Goal: Information Seeking & Learning: Learn about a topic

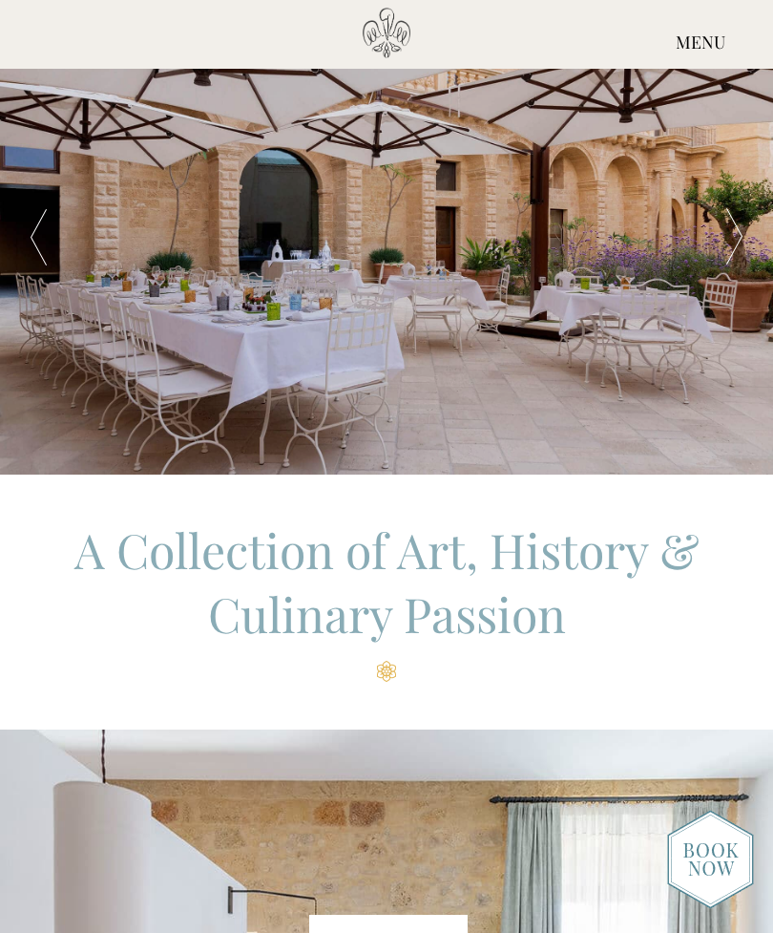
click at [694, 50] on div "MENU" at bounding box center [700, 43] width 145 height 71
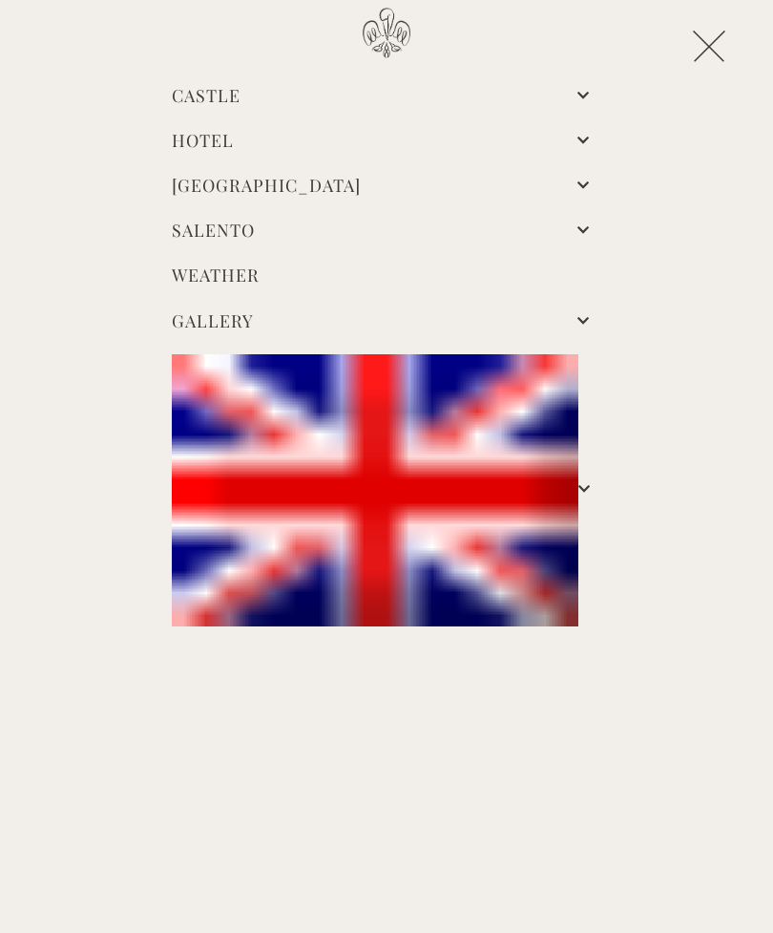
click at [241, 100] on link "Castle" at bounding box center [206, 95] width 69 height 23
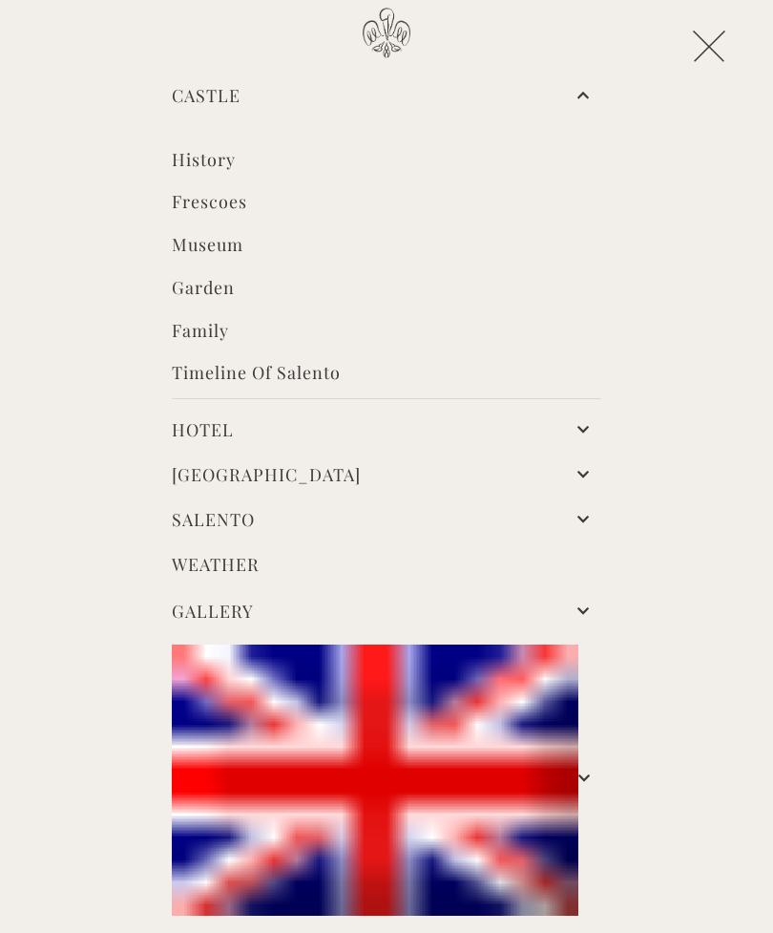
click at [234, 424] on link "Hotel" at bounding box center [203, 429] width 62 height 23
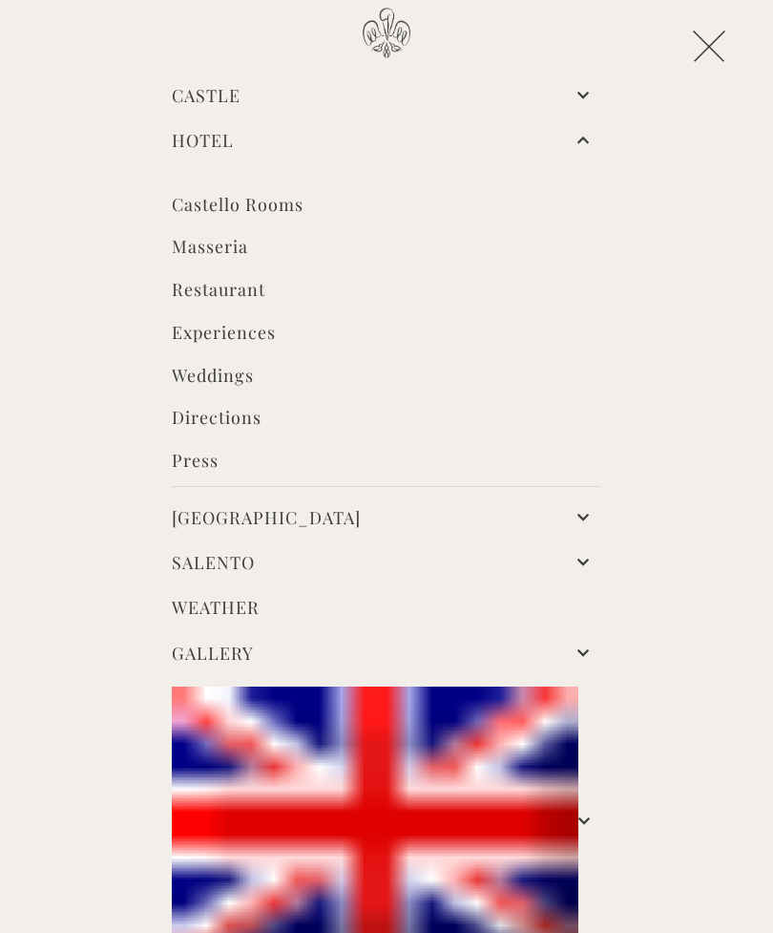
click at [288, 212] on link "Castello Rooms" at bounding box center [387, 207] width 430 height 28
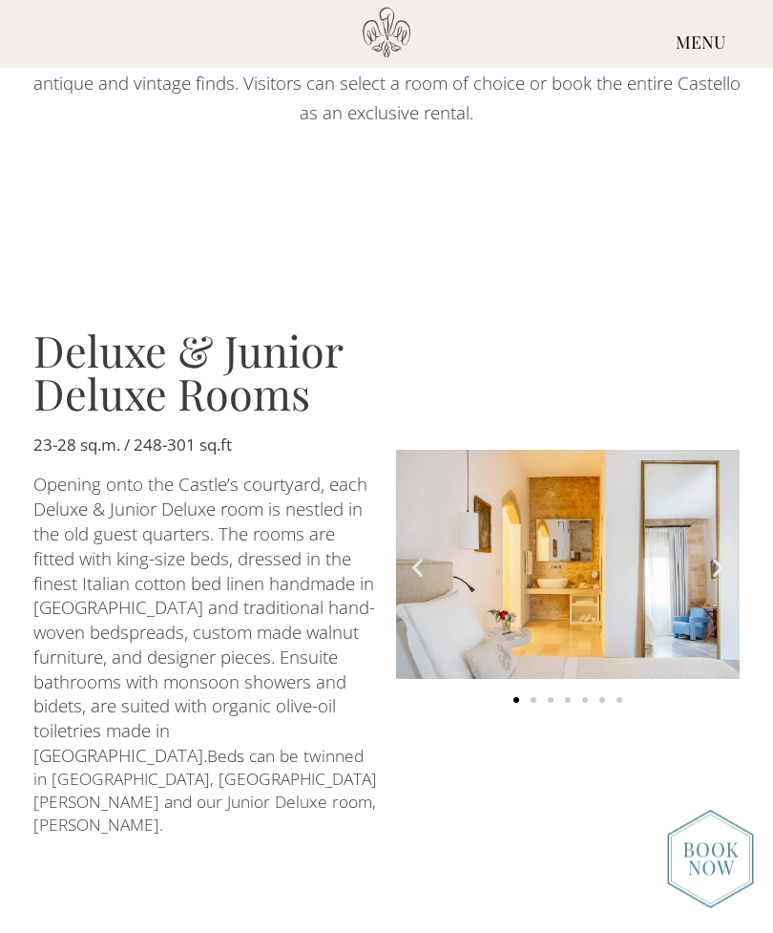
click at [715, 556] on icon "Next slide" at bounding box center [719, 568] width 24 height 24
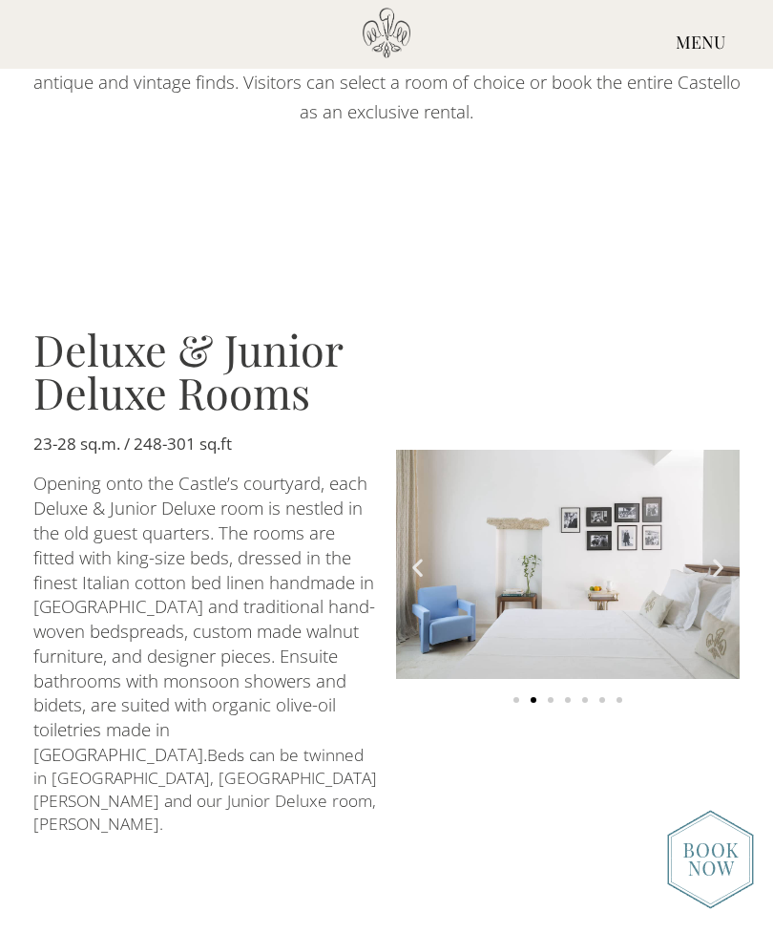
click at [713, 525] on img "2 of 7" at bounding box center [568, 564] width 344 height 229
click at [723, 526] on img "2 of 7" at bounding box center [568, 564] width 344 height 229
click at [717, 555] on icon "Next slide" at bounding box center [719, 567] width 24 height 24
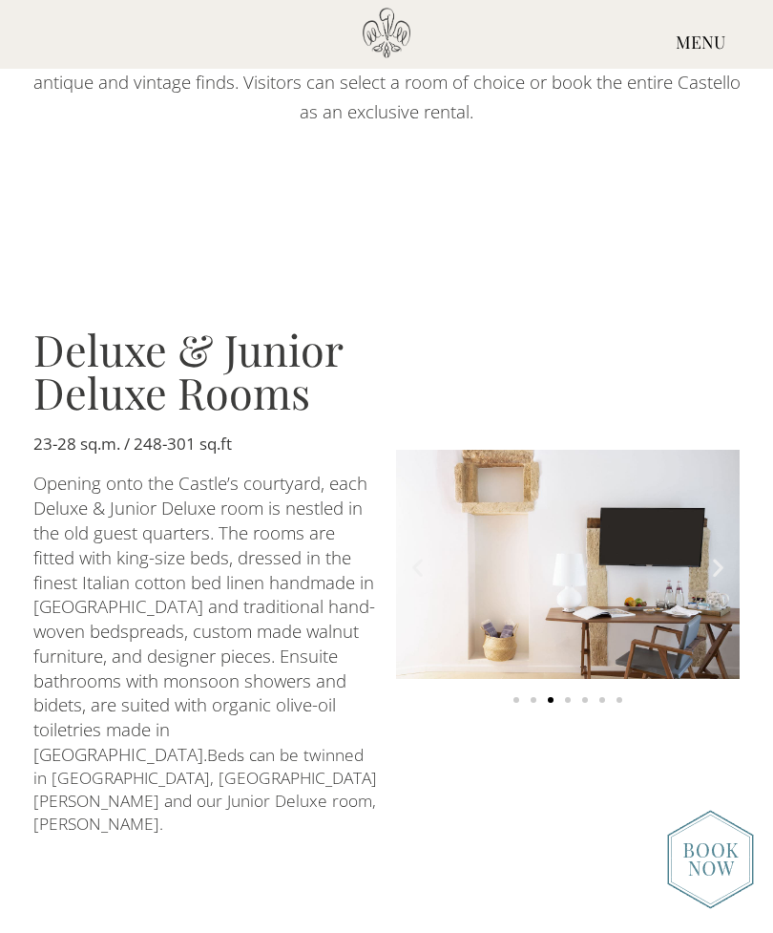
click at [713, 523] on img "3 of 7" at bounding box center [568, 564] width 344 height 229
click at [711, 523] on img "3 of 7" at bounding box center [568, 564] width 344 height 229
click at [721, 555] on icon "Next slide" at bounding box center [719, 567] width 24 height 24
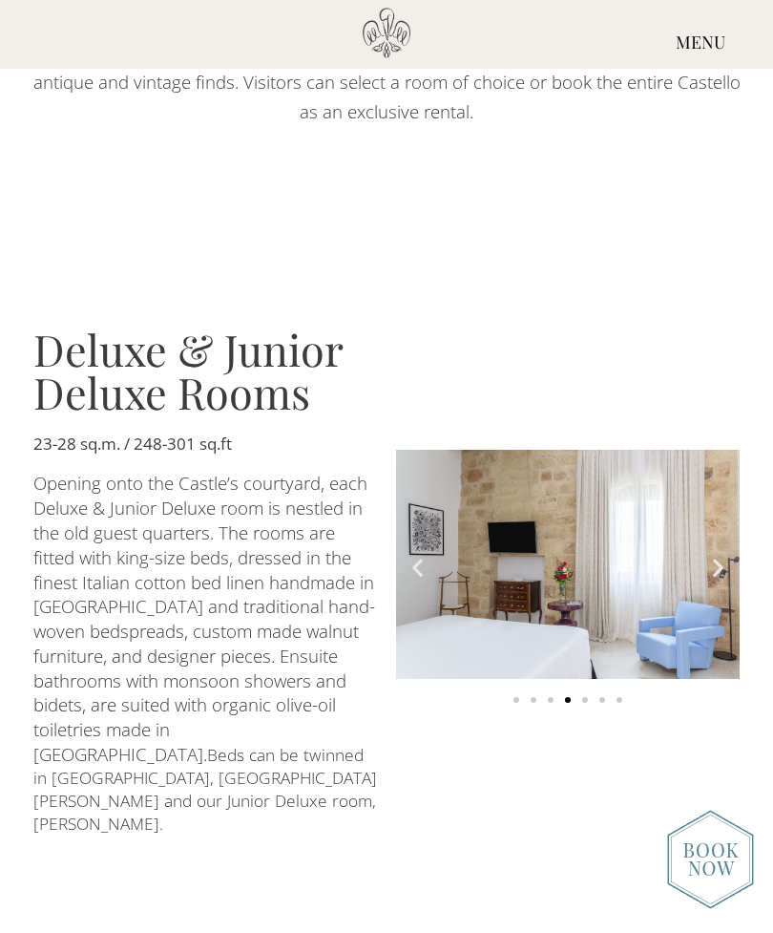
click at [720, 555] on icon "Next slide" at bounding box center [719, 567] width 24 height 24
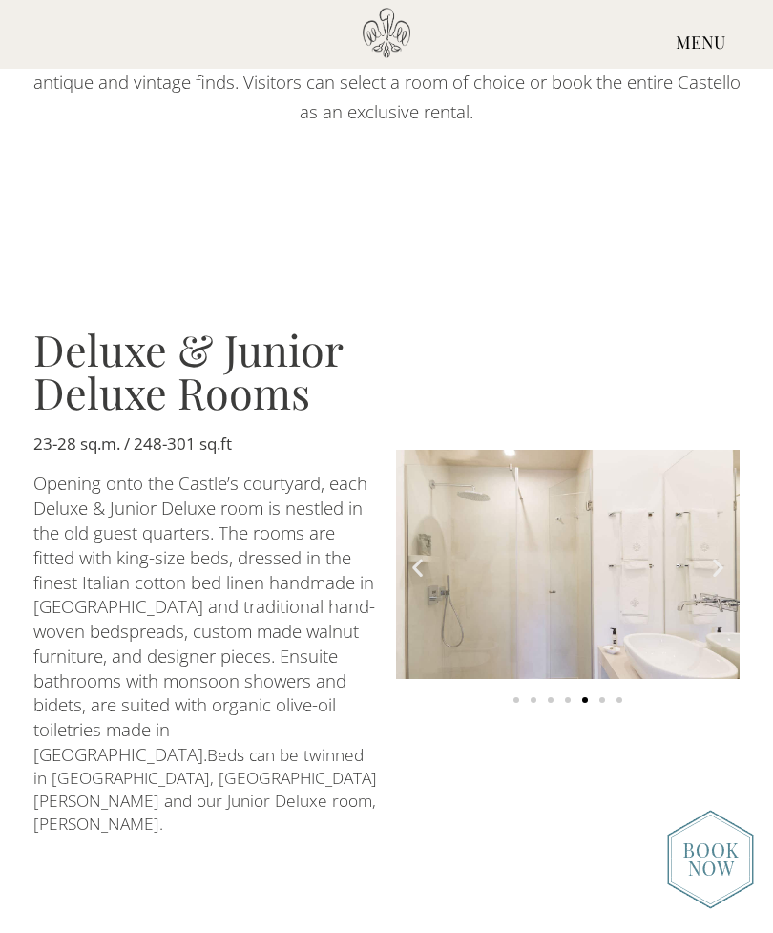
click at [713, 521] on img "5 of 7" at bounding box center [568, 564] width 344 height 229
click at [719, 555] on icon "Next slide" at bounding box center [719, 567] width 24 height 24
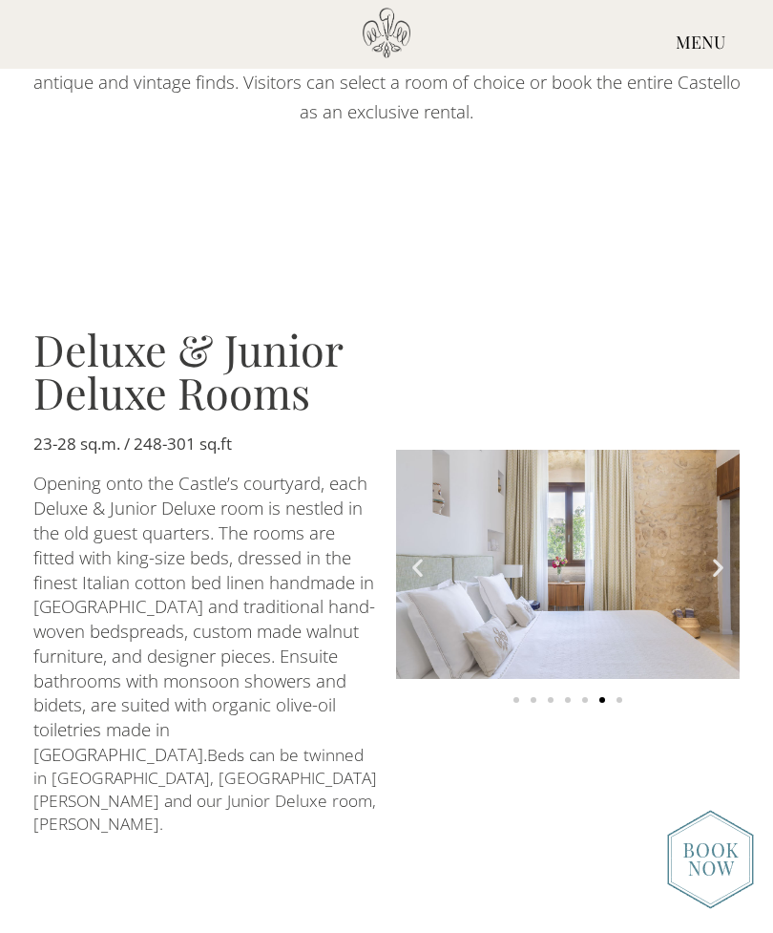
click at [723, 555] on icon "Next slide" at bounding box center [719, 567] width 24 height 24
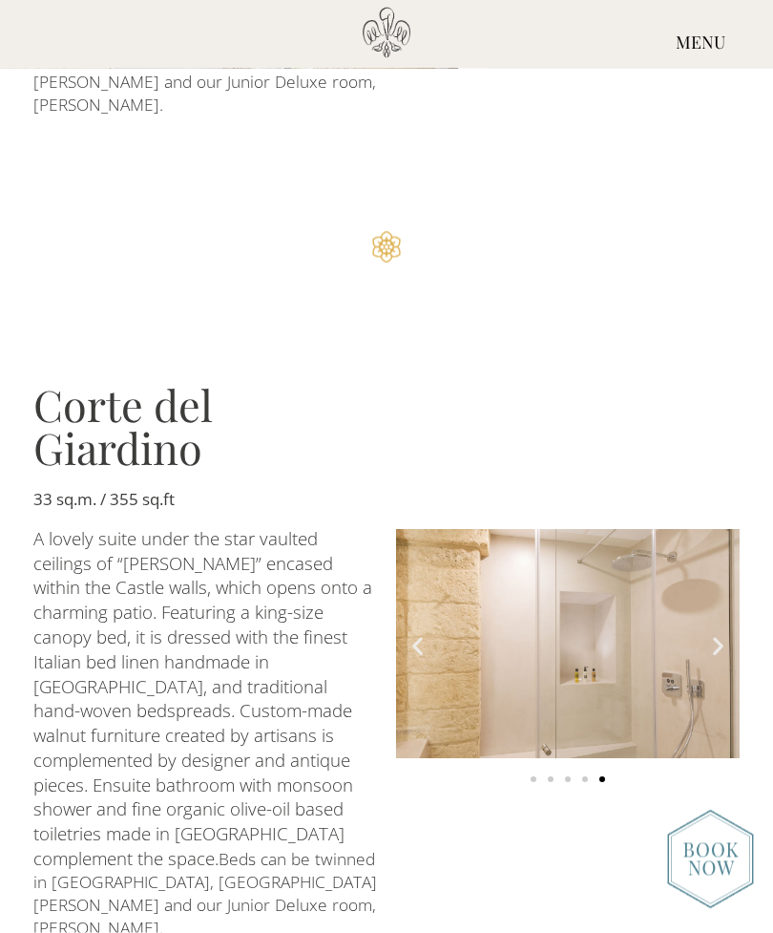
scroll to position [1793, 0]
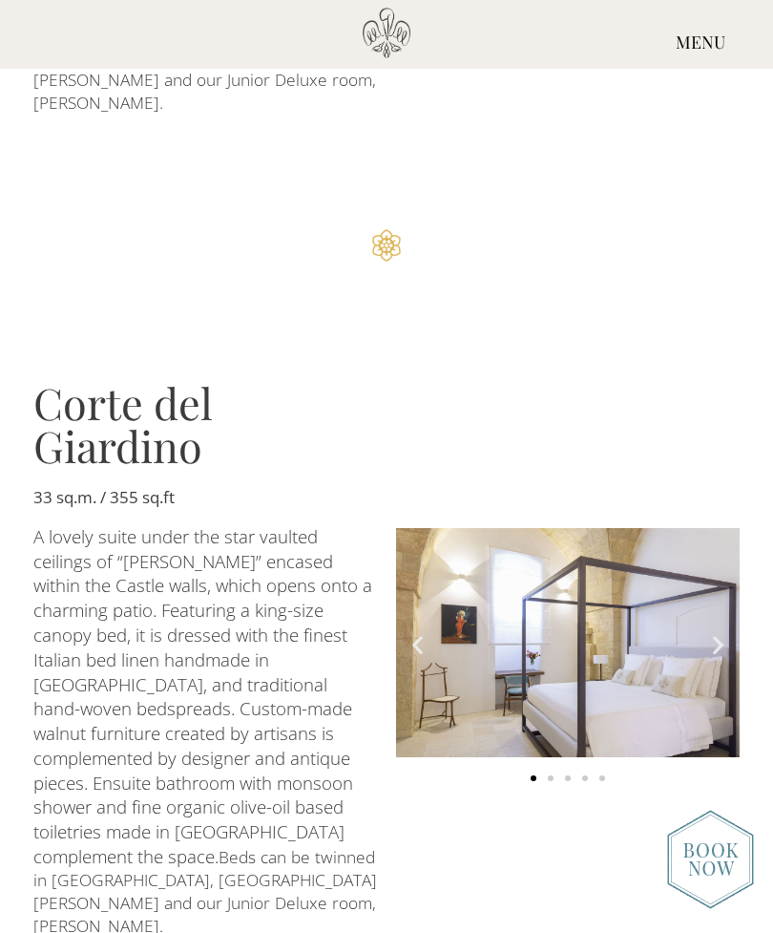
click at [713, 633] on icon "Next slide" at bounding box center [719, 645] width 24 height 24
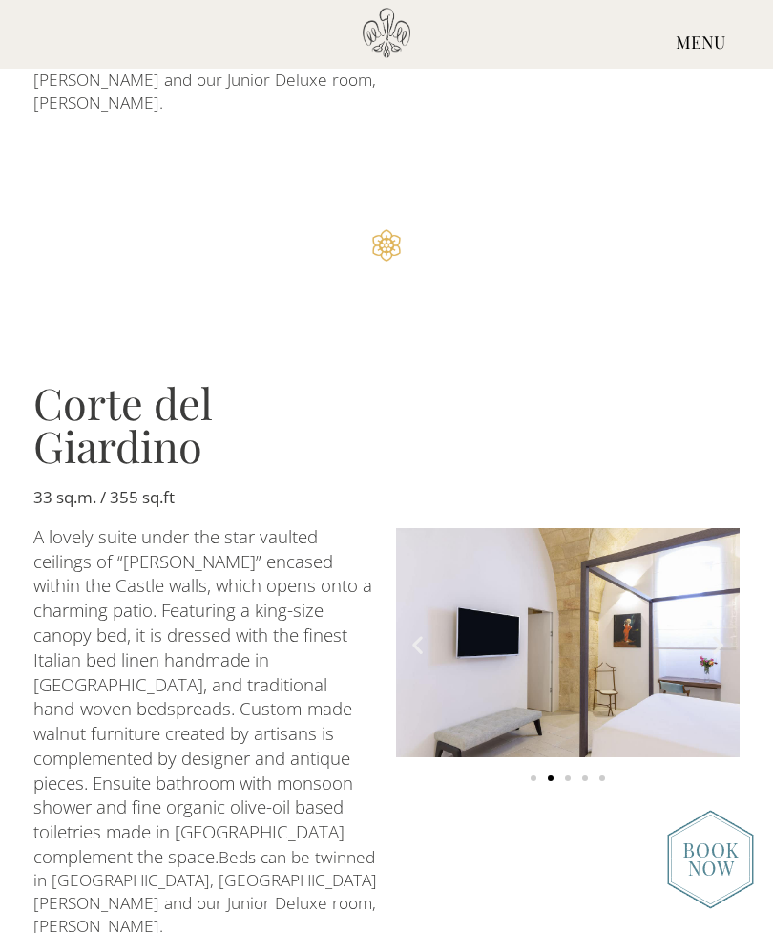
click at [727, 540] on img "2 of 5" at bounding box center [568, 642] width 344 height 229
click at [725, 633] on icon "Next slide" at bounding box center [719, 645] width 24 height 24
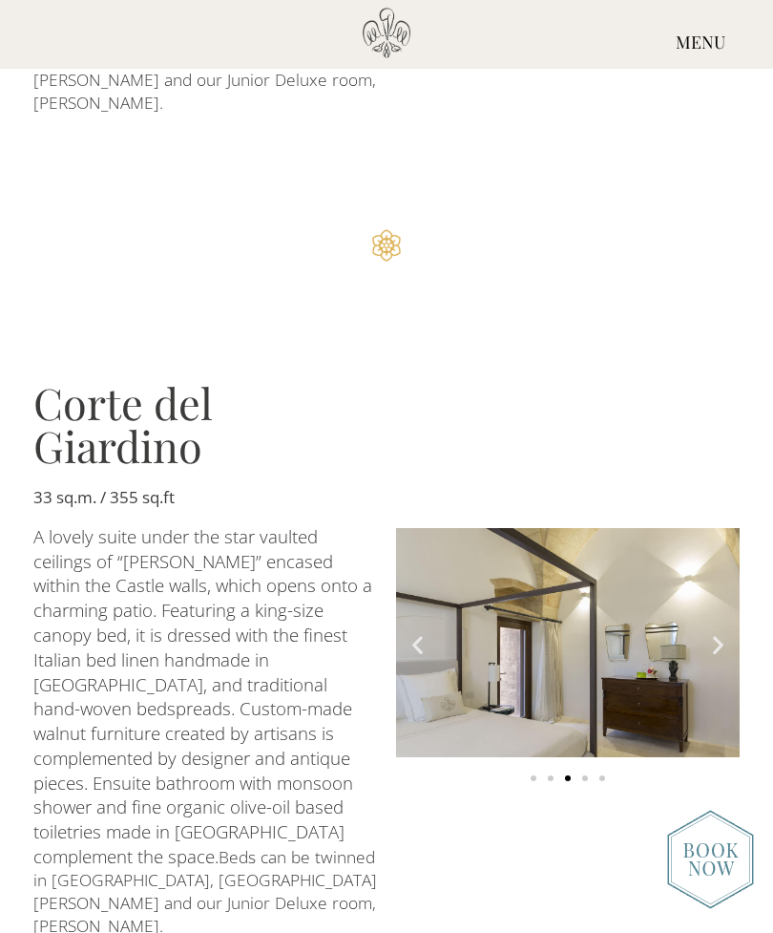
click at [715, 633] on icon "Next slide" at bounding box center [719, 645] width 24 height 24
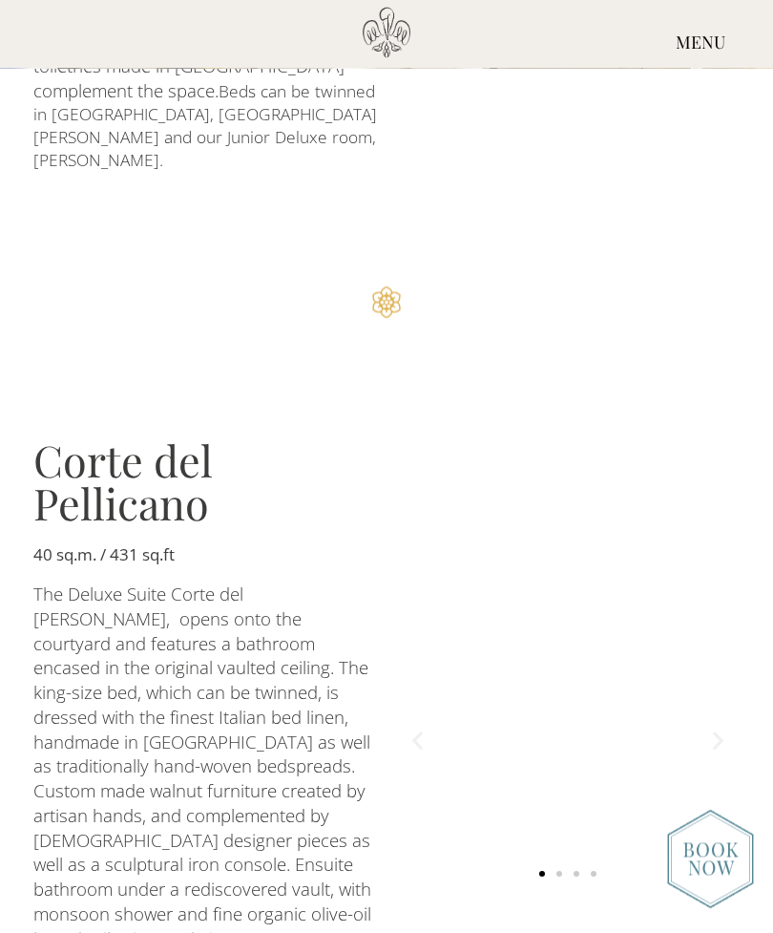
scroll to position [2560, 0]
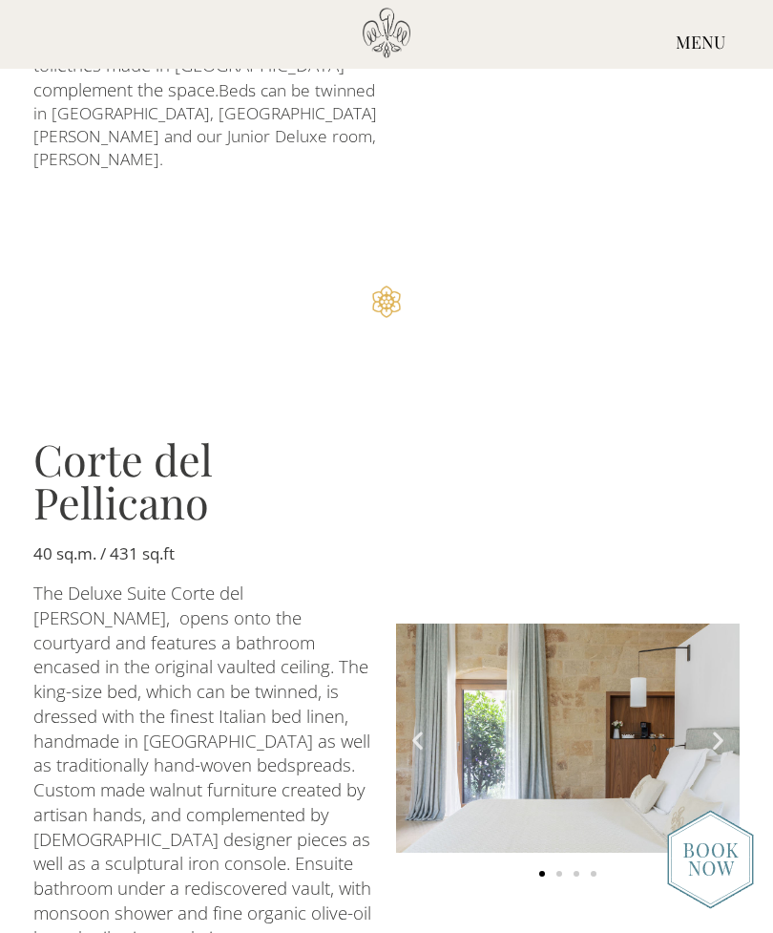
click at [722, 729] on icon "Next slide" at bounding box center [719, 741] width 24 height 24
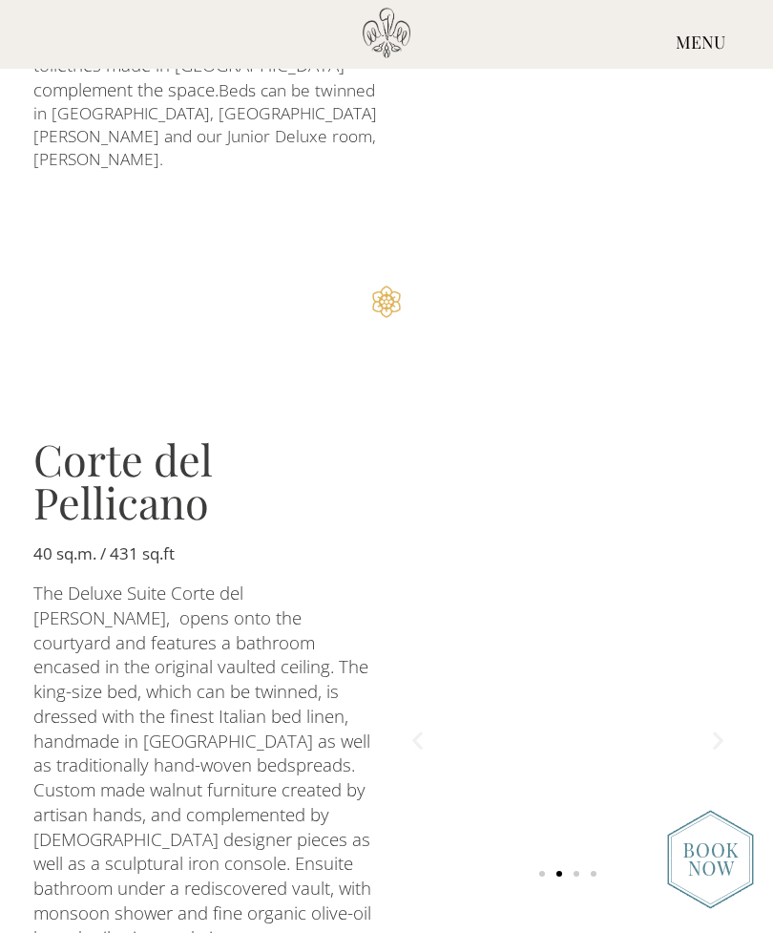
click at [716, 729] on icon "Next slide" at bounding box center [719, 741] width 24 height 24
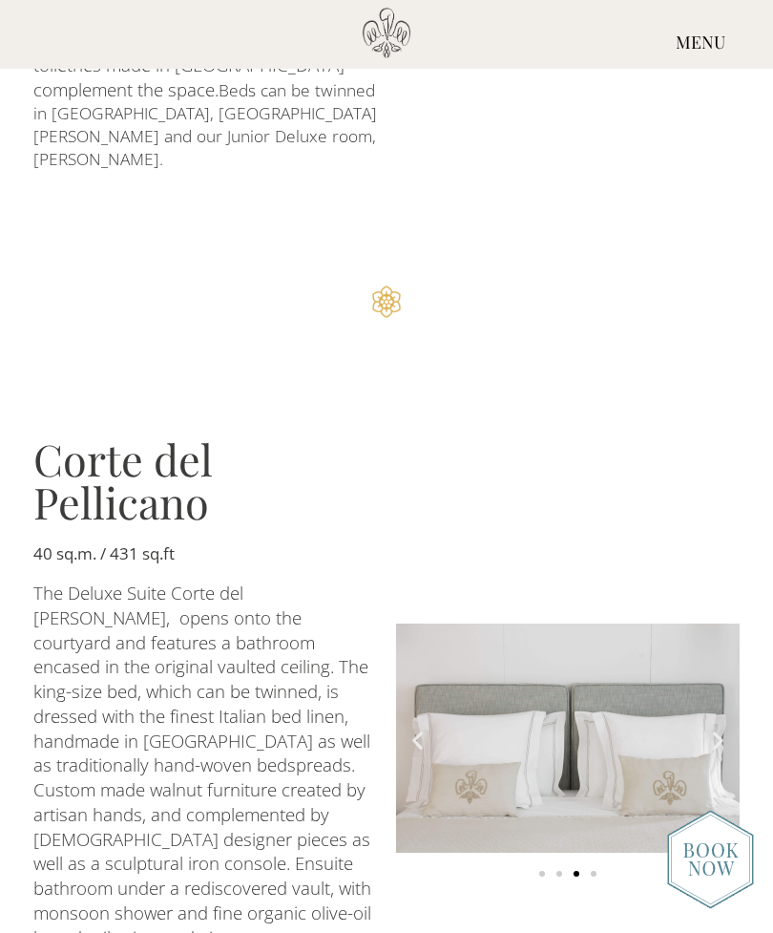
click at [712, 729] on icon "Next slide" at bounding box center [719, 741] width 24 height 24
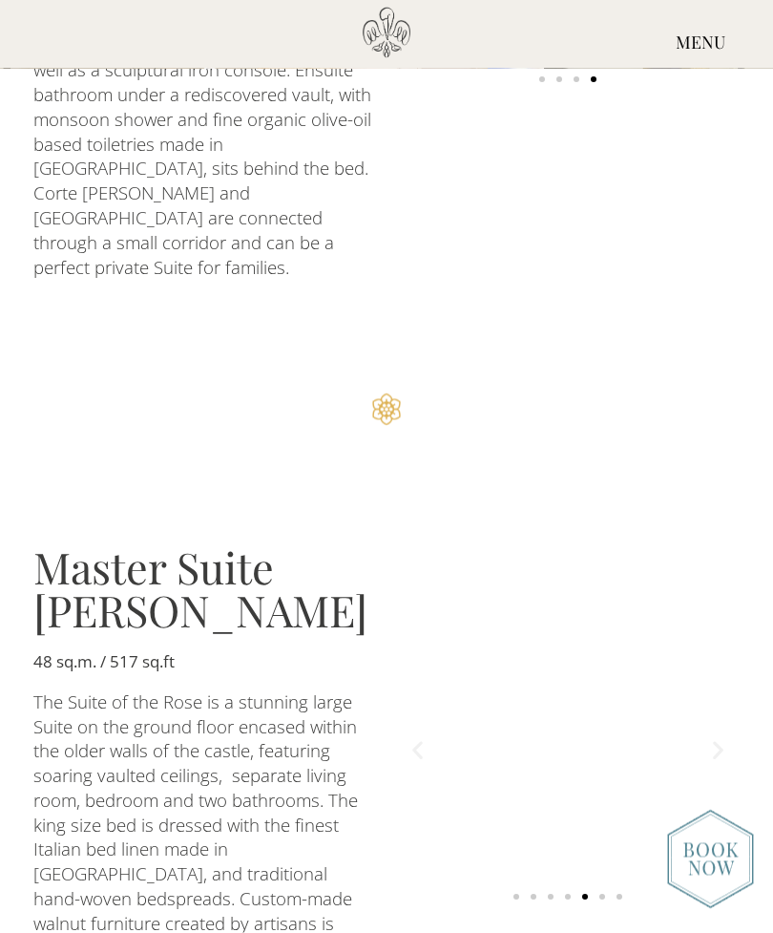
scroll to position [3355, 0]
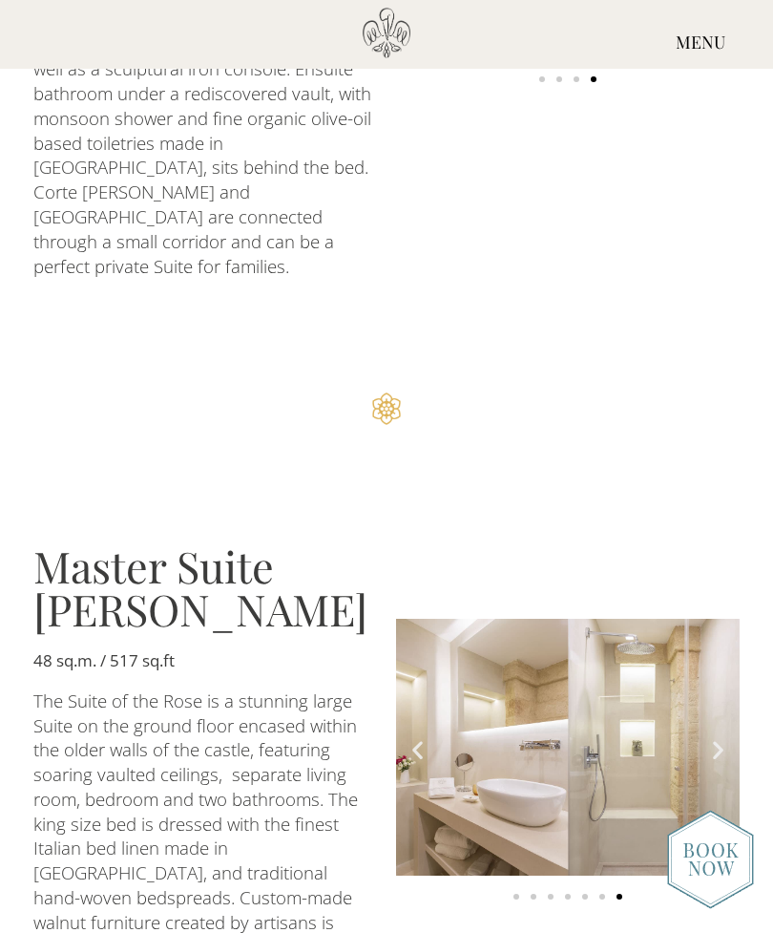
click at [722, 738] on icon "Next slide" at bounding box center [719, 750] width 24 height 24
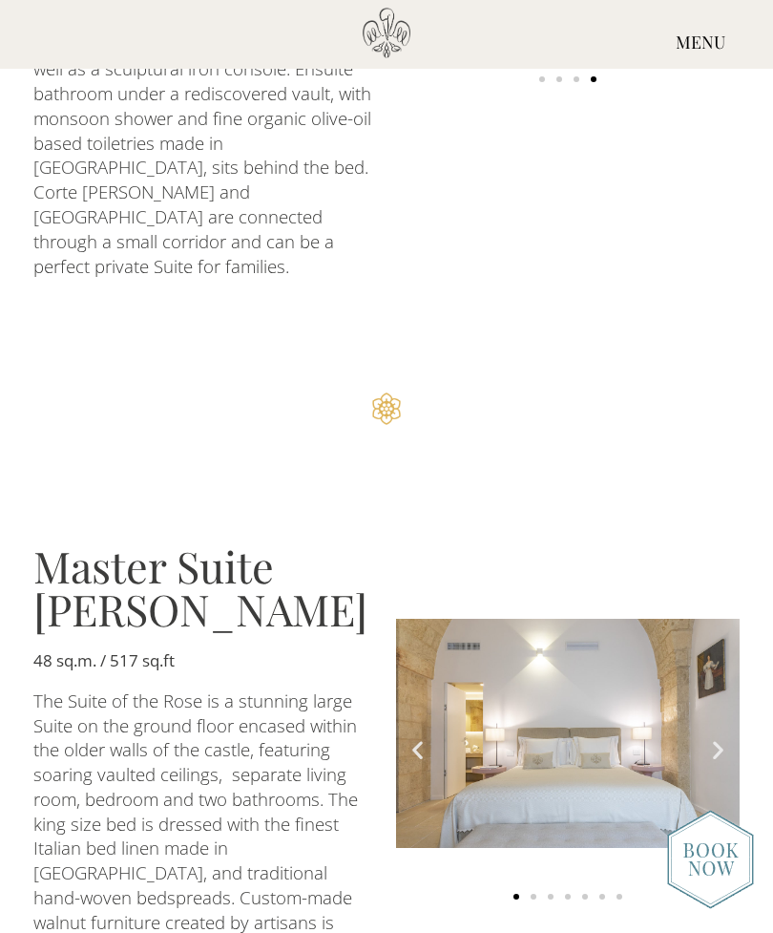
click at [717, 738] on icon "Next slide" at bounding box center [719, 750] width 24 height 24
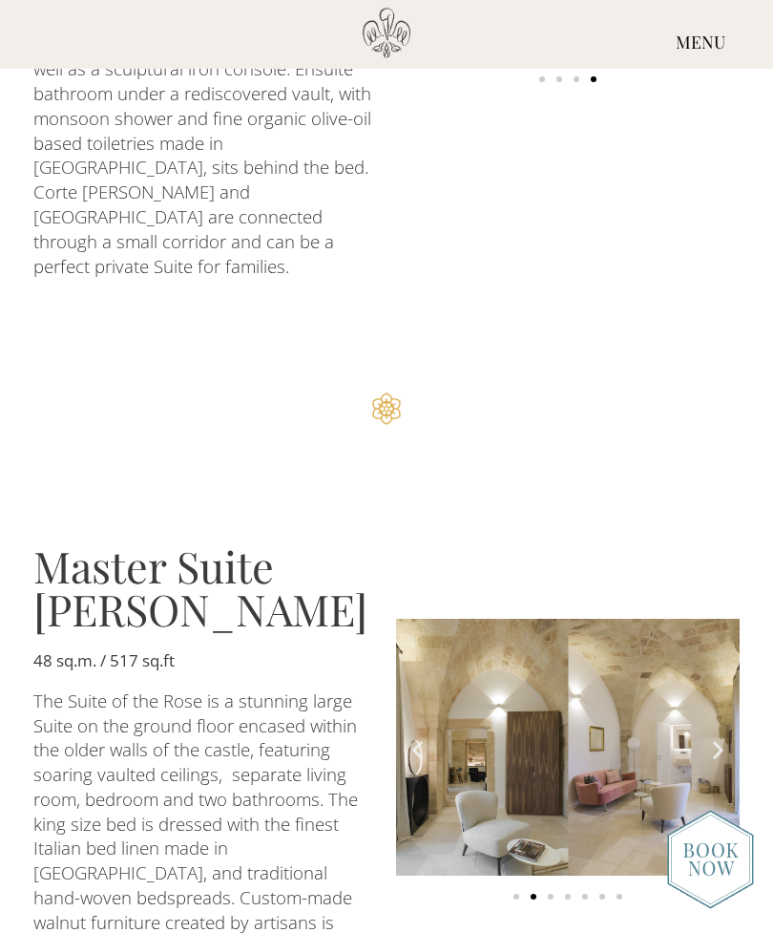
click at [707, 619] on img "2 of 7" at bounding box center [568, 747] width 344 height 257
click at [712, 738] on icon "Next slide" at bounding box center [719, 750] width 24 height 24
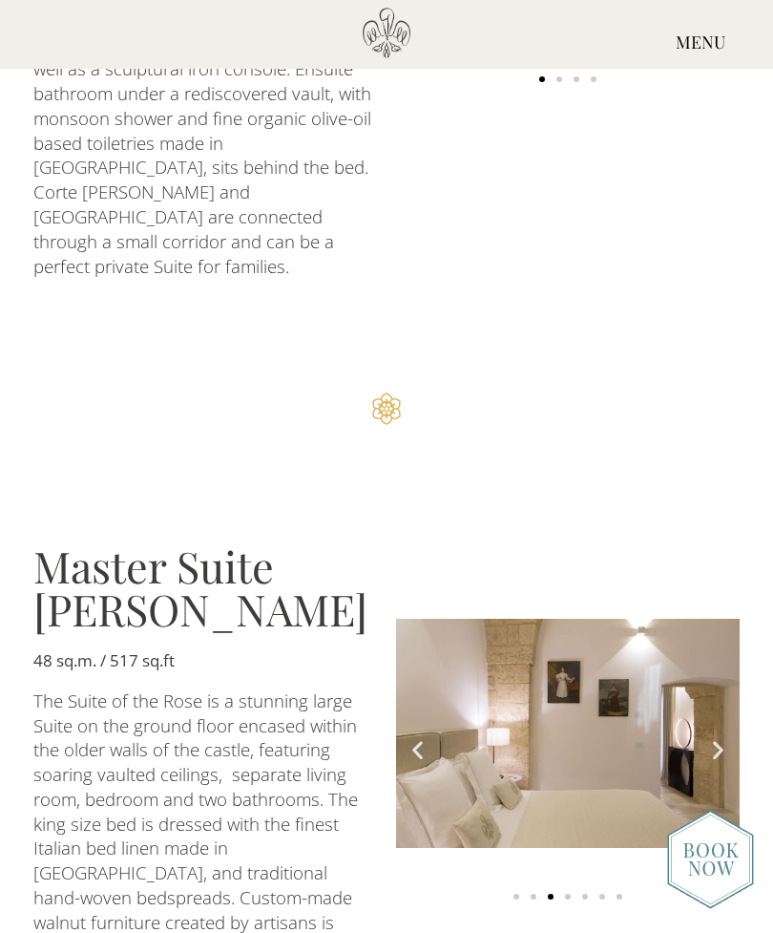
click at [712, 619] on img "3 of 7" at bounding box center [568, 733] width 344 height 229
click at [708, 619] on img "3 of 7" at bounding box center [568, 733] width 344 height 229
click at [717, 619] on img "3 of 7" at bounding box center [568, 733] width 344 height 229
click at [717, 738] on icon "Next slide" at bounding box center [719, 750] width 24 height 24
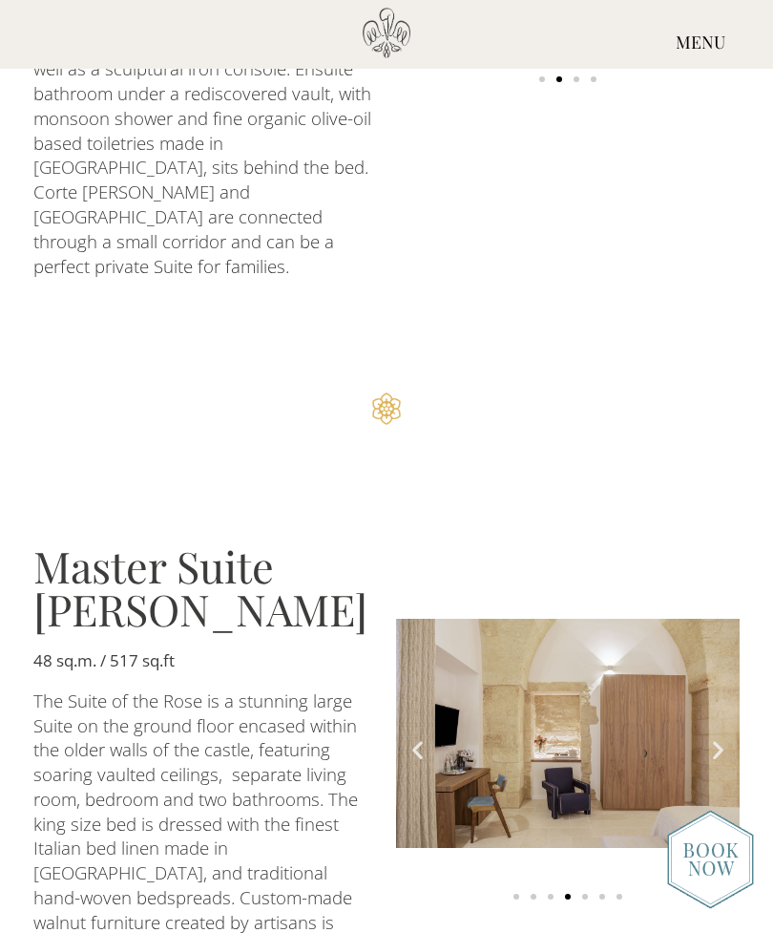
click at [716, 738] on icon "Next slide" at bounding box center [719, 750] width 24 height 24
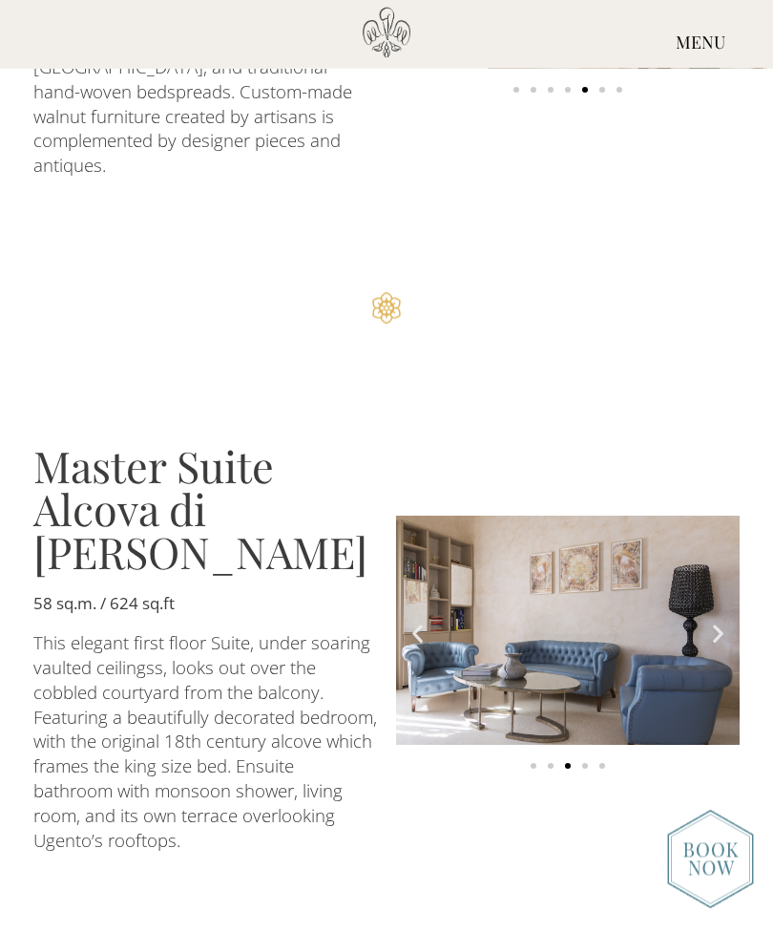
scroll to position [4161, 0]
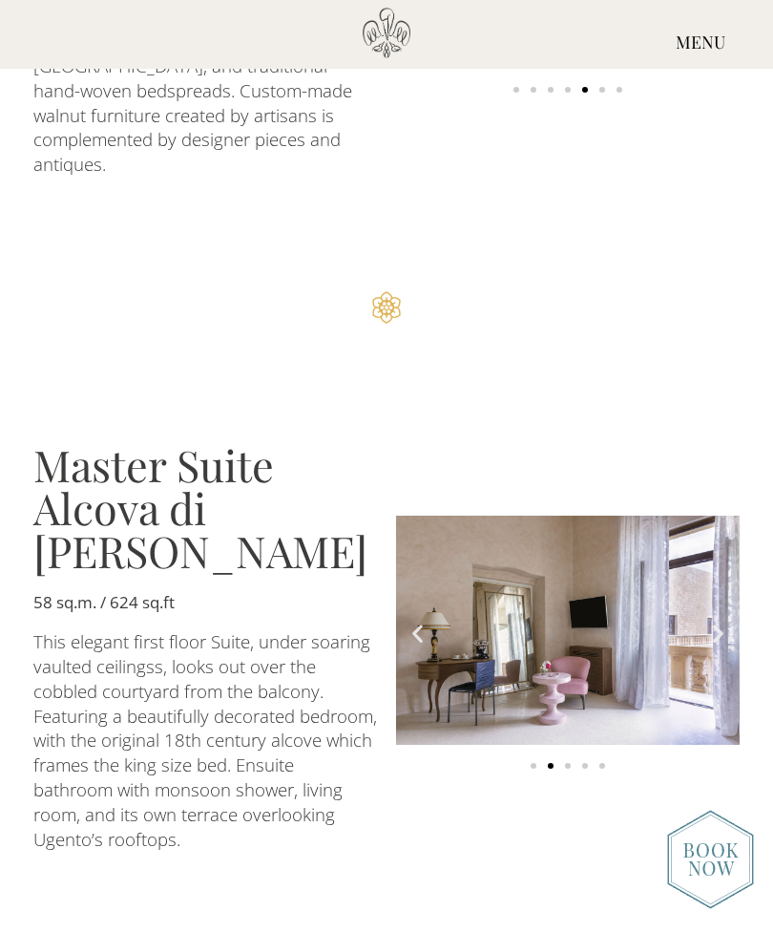
click at [719, 621] on icon "Next slide" at bounding box center [719, 633] width 24 height 24
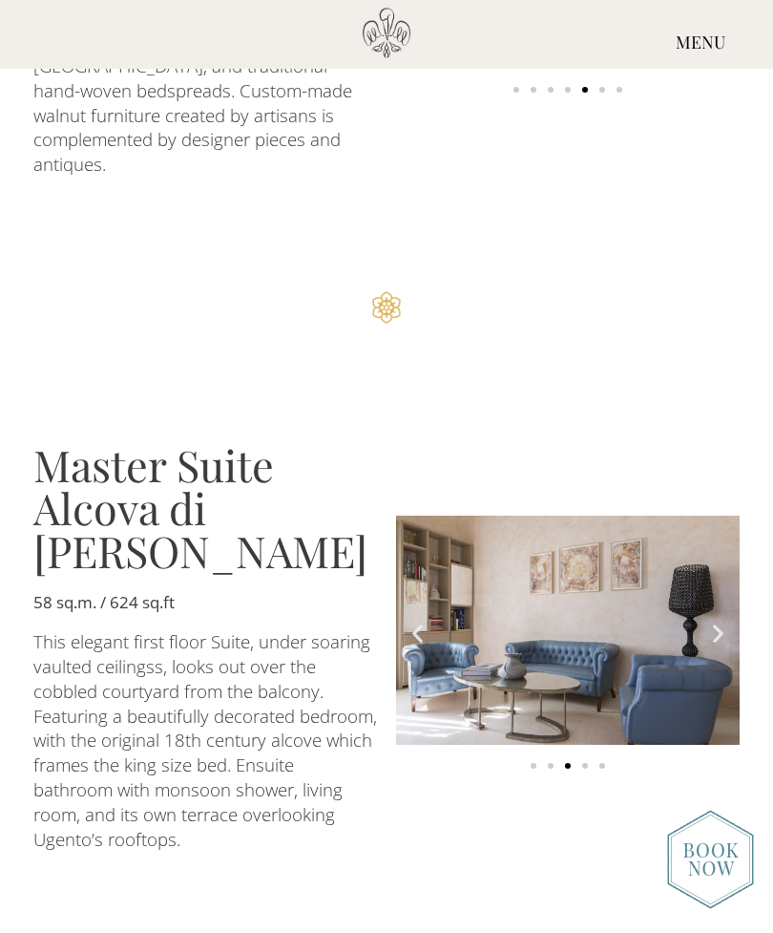
click at [713, 516] on img "3 of 5" at bounding box center [568, 630] width 344 height 229
click at [716, 516] on img "3 of 5" at bounding box center [568, 630] width 344 height 229
click at [720, 621] on icon "Next slide" at bounding box center [719, 633] width 24 height 24
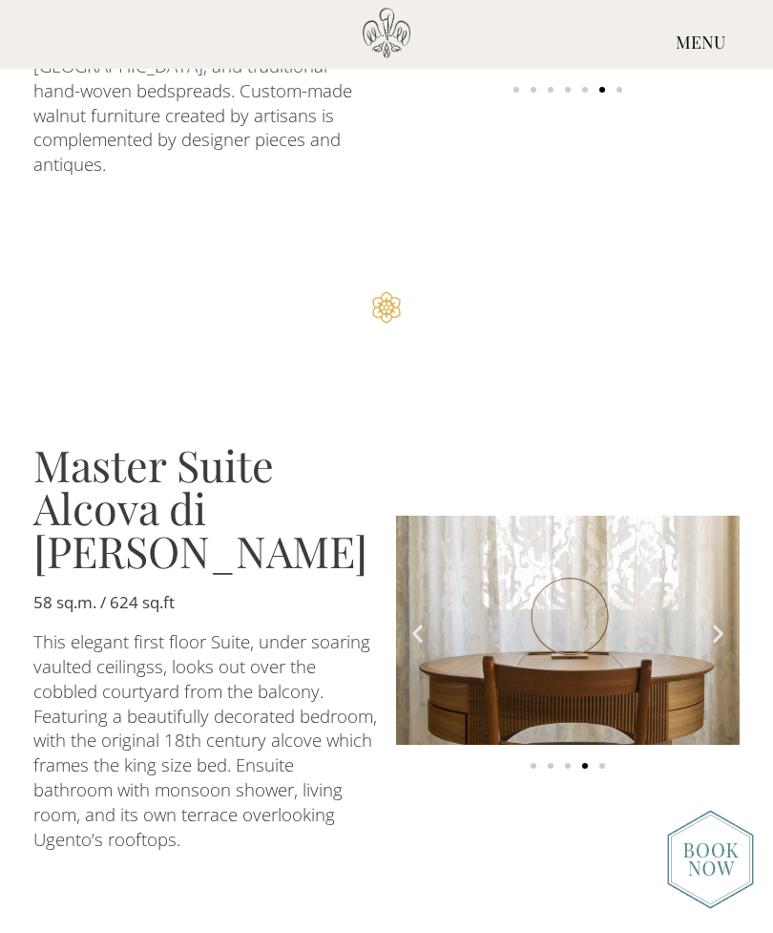
click at [718, 621] on icon "Next slide" at bounding box center [719, 633] width 24 height 24
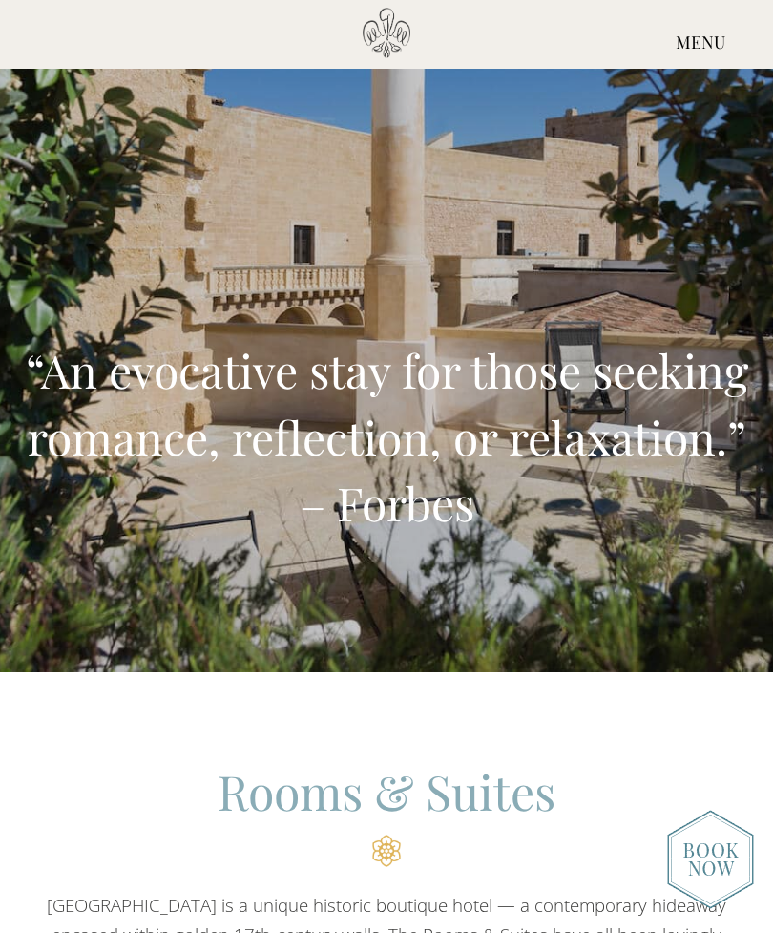
scroll to position [0, 0]
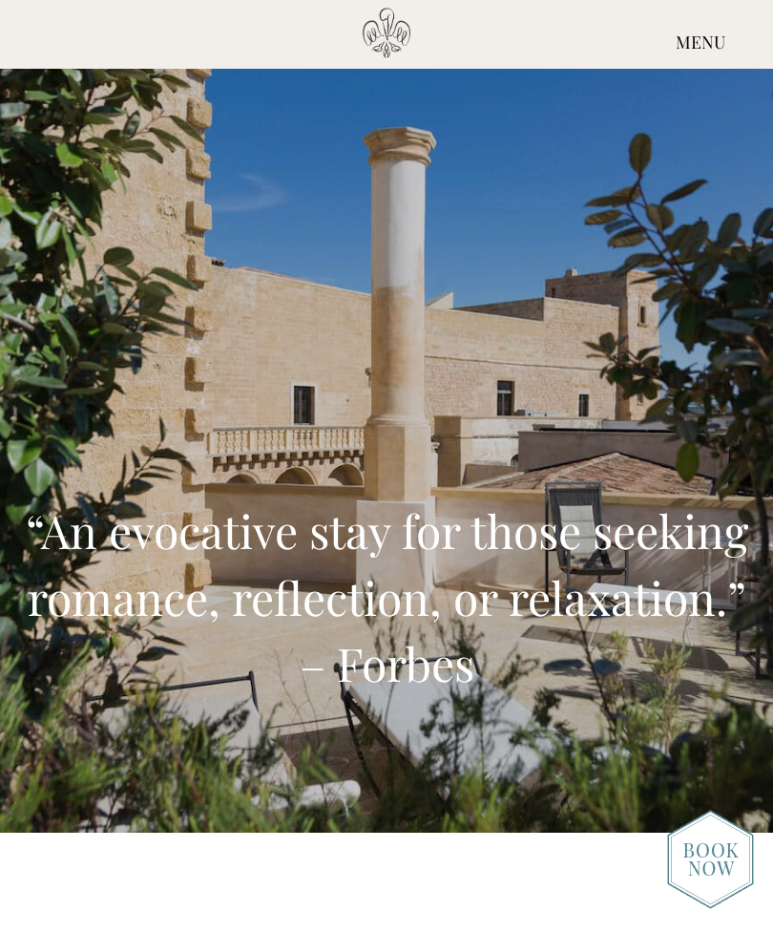
click at [694, 51] on div "MENU" at bounding box center [700, 43] width 145 height 71
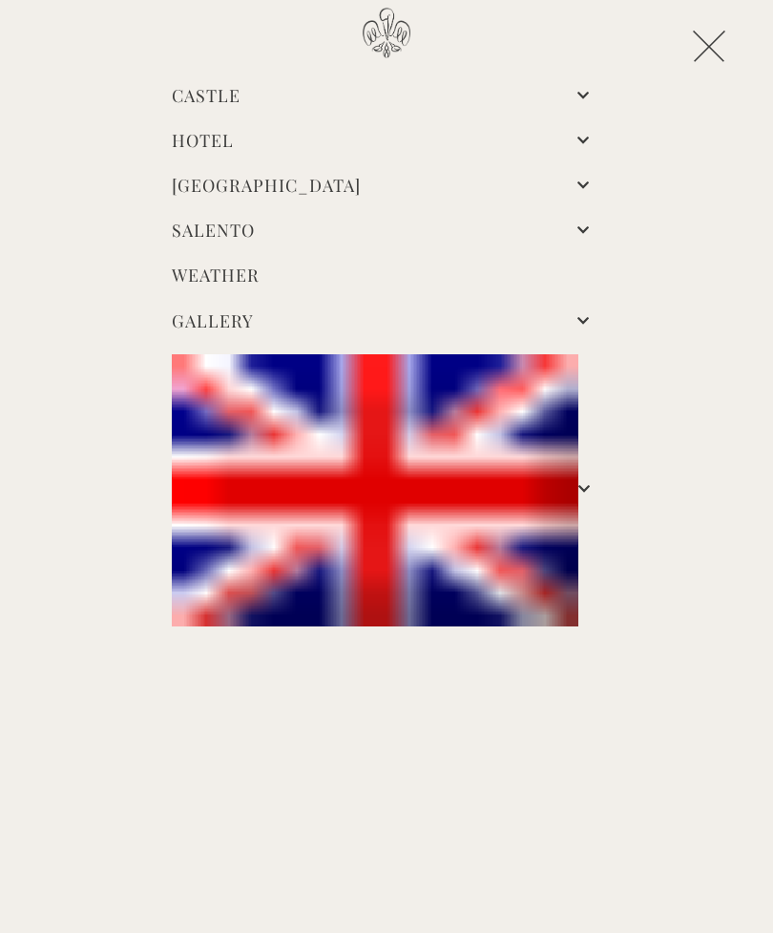
click at [241, 103] on link "Castle" at bounding box center [206, 95] width 69 height 23
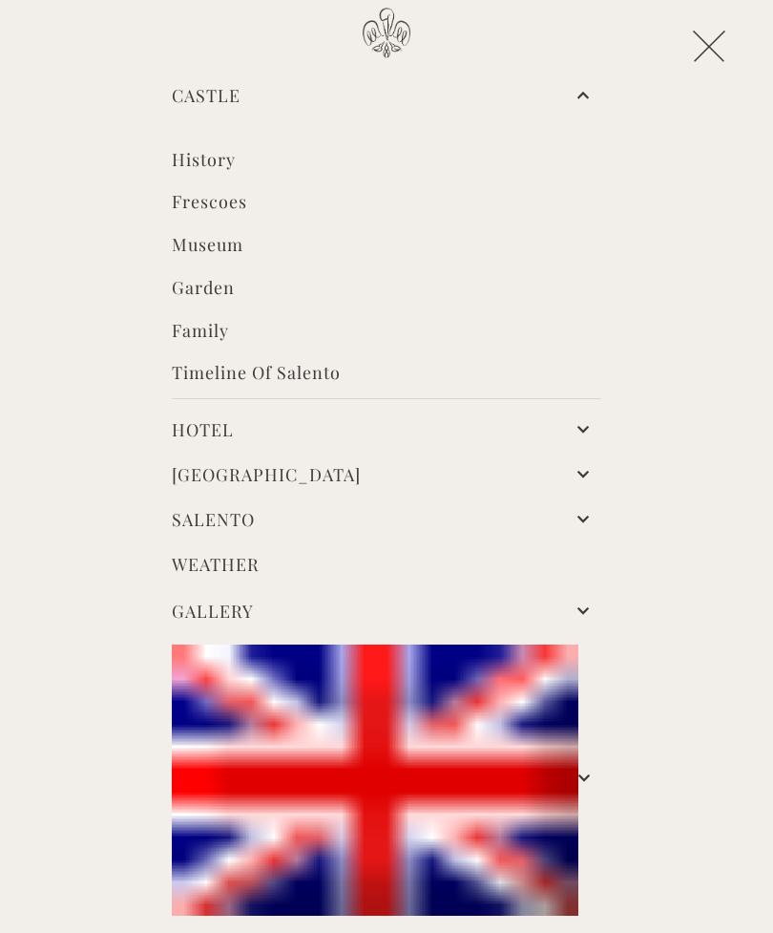
click at [361, 467] on link "[GEOGRAPHIC_DATA]" at bounding box center [266, 474] width 189 height 23
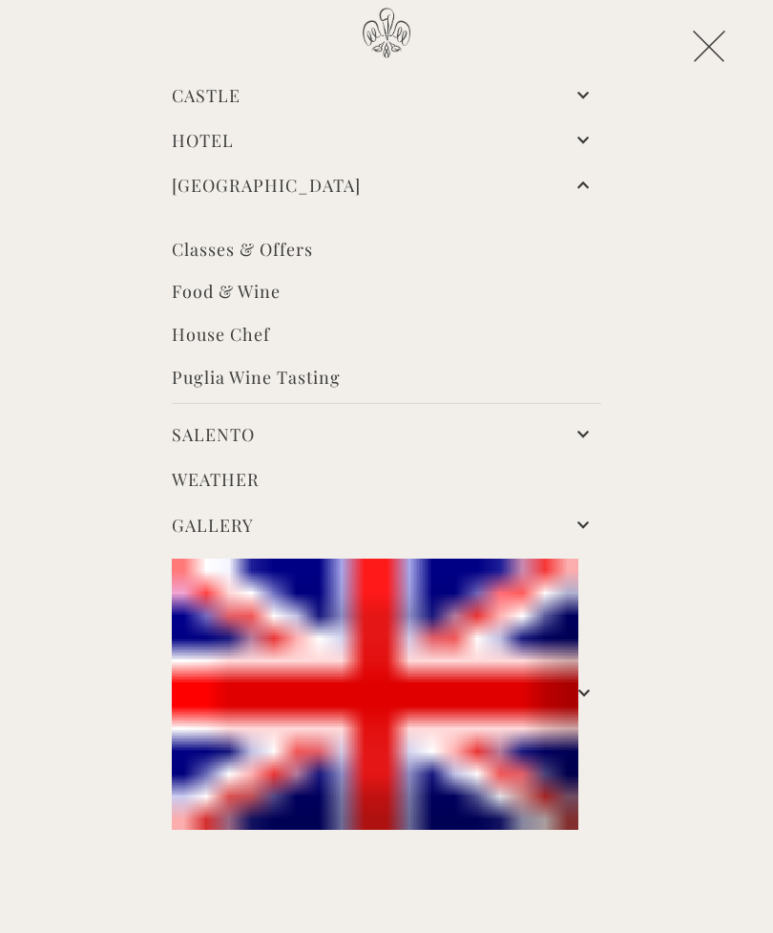
click at [234, 143] on link "Hotel" at bounding box center [203, 140] width 62 height 23
